Goal: Task Accomplishment & Management: Complete application form

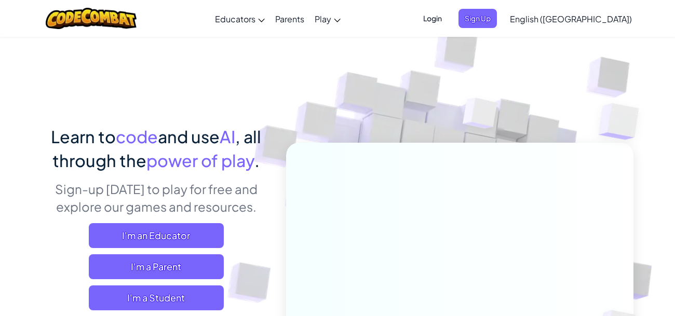
click at [448, 19] on span "Login" at bounding box center [432, 18] width 31 height 19
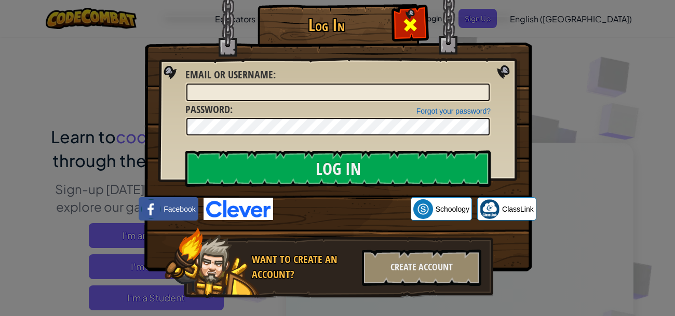
click at [410, 30] on span at bounding box center [410, 25] width 17 height 17
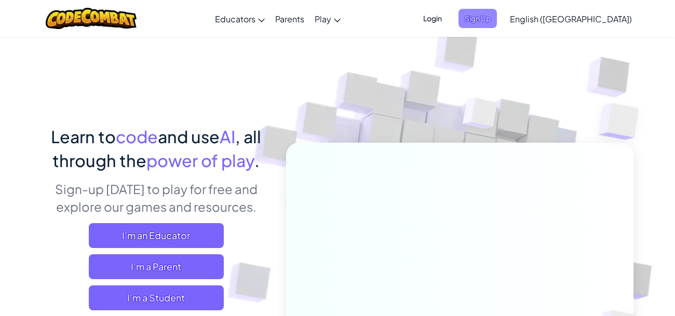
click at [497, 18] on span "Sign Up" at bounding box center [478, 18] width 38 height 19
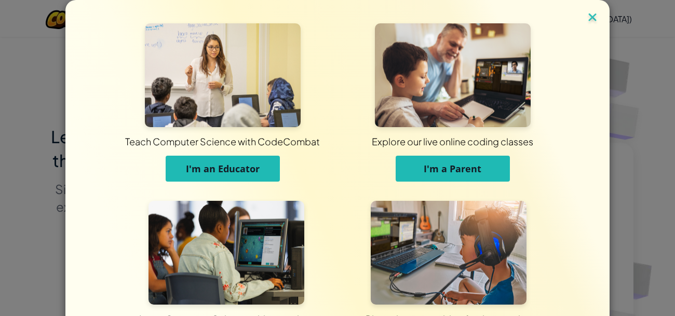
click at [593, 13] on img at bounding box center [593, 18] width 14 height 16
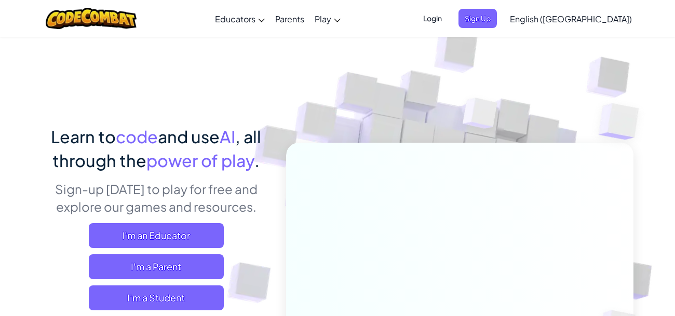
click at [448, 17] on span "Login" at bounding box center [432, 18] width 31 height 19
